Goal: Find specific page/section: Find specific page/section

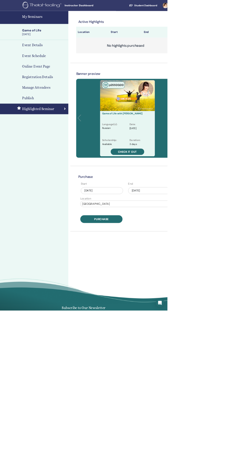
click at [246, 8] on link at bounding box center [245, 8] width 21 height 16
click at [244, 21] on div "Active Highlights Location Start End No highlights purchased" at bounding box center [184, 48] width 145 height 64
click at [246, 20] on div "Active Highlights Location Start End No highlights purchased Banner preview р 2…" at bounding box center [201, 238] width 201 height 444
click at [246, 8] on link at bounding box center [245, 8] width 21 height 16
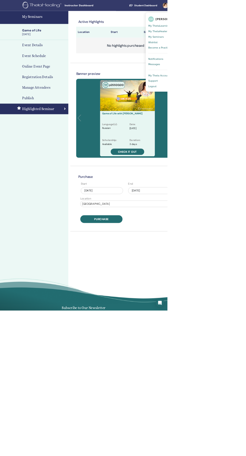
click at [246, 8] on link at bounding box center [245, 8] width 21 height 16
